Goal: Navigation & Orientation: Locate item on page

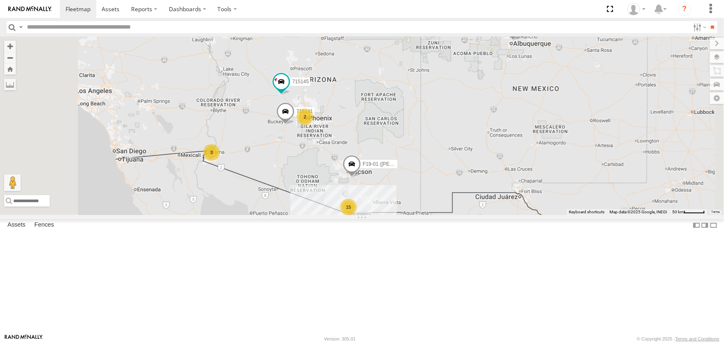
click at [0, 0] on div "715141" at bounding box center [0, 0] width 0 height 0
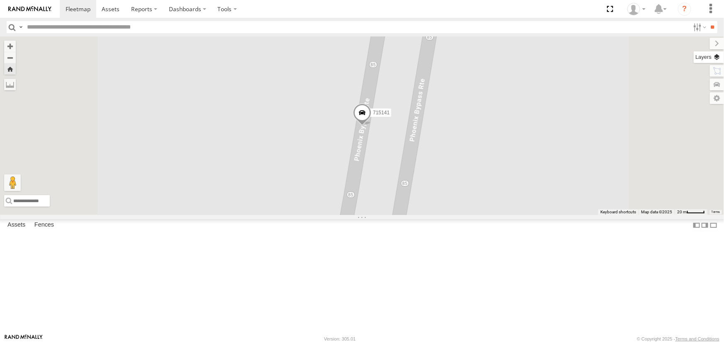
click at [482, 62] on label at bounding box center [708, 57] width 30 height 12
click at [0, 0] on span "Basemaps" at bounding box center [0, 0] width 0 height 0
click at [0, 0] on span "Satellite" at bounding box center [0, 0] width 0 height 0
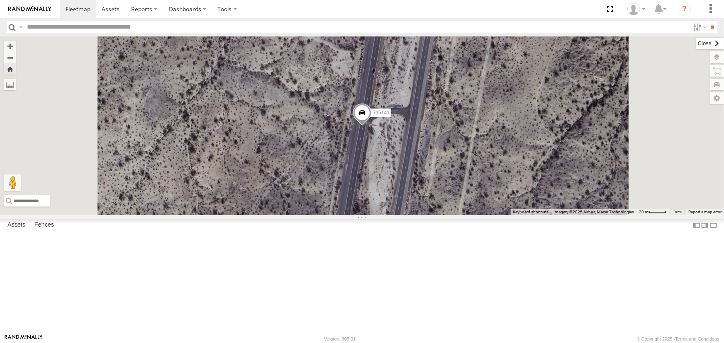
click at [482, 43] on label at bounding box center [710, 44] width 28 height 12
click at [0, 0] on div "F19-01 (David S)" at bounding box center [0, 0] width 0 height 0
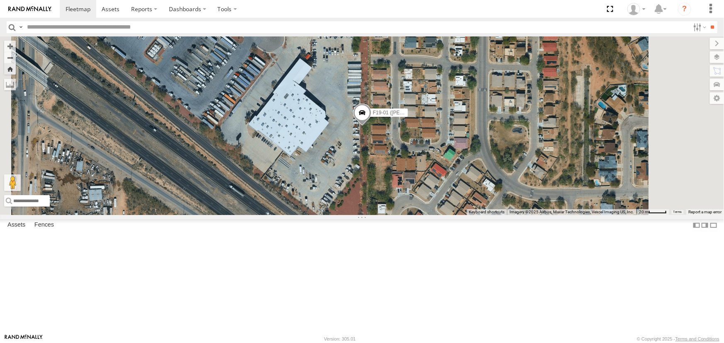
click at [0, 0] on link at bounding box center [0, 0] width 0 height 0
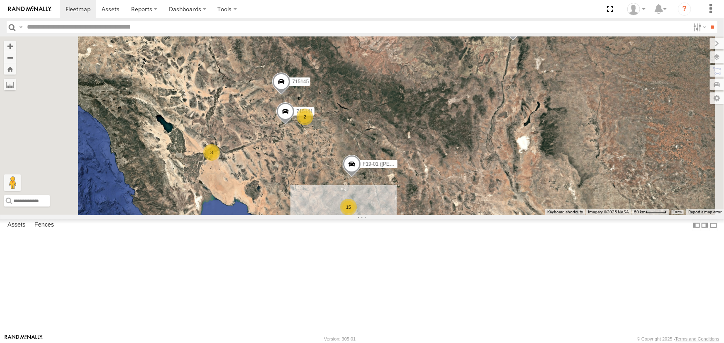
click at [0, 0] on div "715145" at bounding box center [0, 0] width 0 height 0
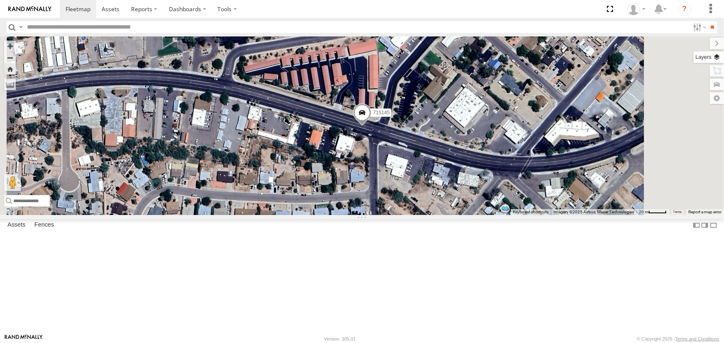
click at [719, 58] on label at bounding box center [708, 57] width 30 height 12
click at [0, 0] on span "Basemaps" at bounding box center [0, 0] width 0 height 0
click at [696, 46] on label at bounding box center [710, 44] width 28 height 12
click at [75, 10] on span at bounding box center [78, 9] width 25 height 8
